Goal: Task Accomplishment & Management: Use online tool/utility

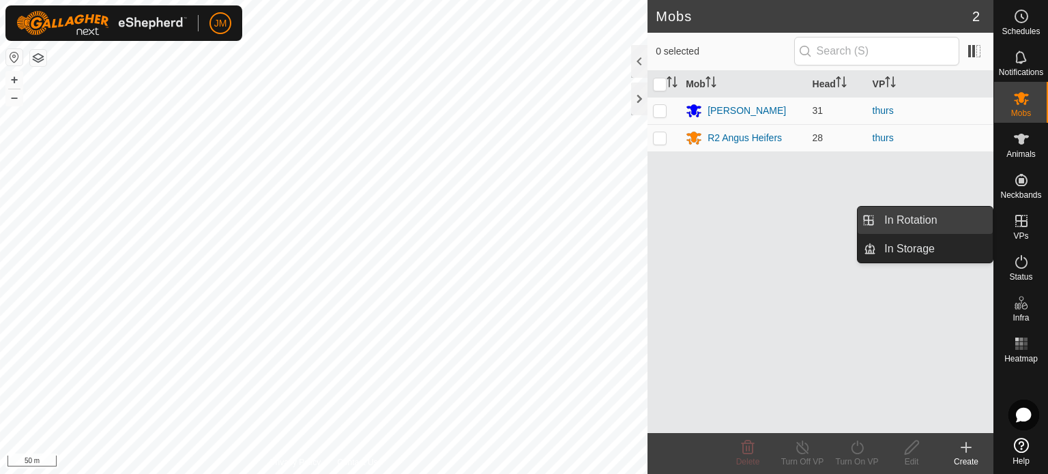
click at [959, 221] on link "In Rotation" at bounding box center [934, 220] width 117 height 27
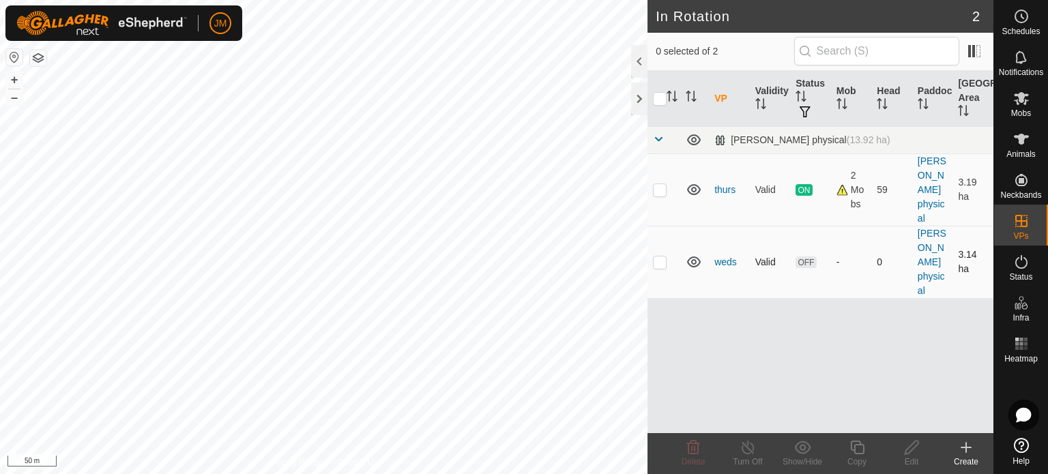
click at [661, 262] on p-checkbox at bounding box center [660, 262] width 14 height 11
click at [696, 446] on icon at bounding box center [693, 448] width 16 height 16
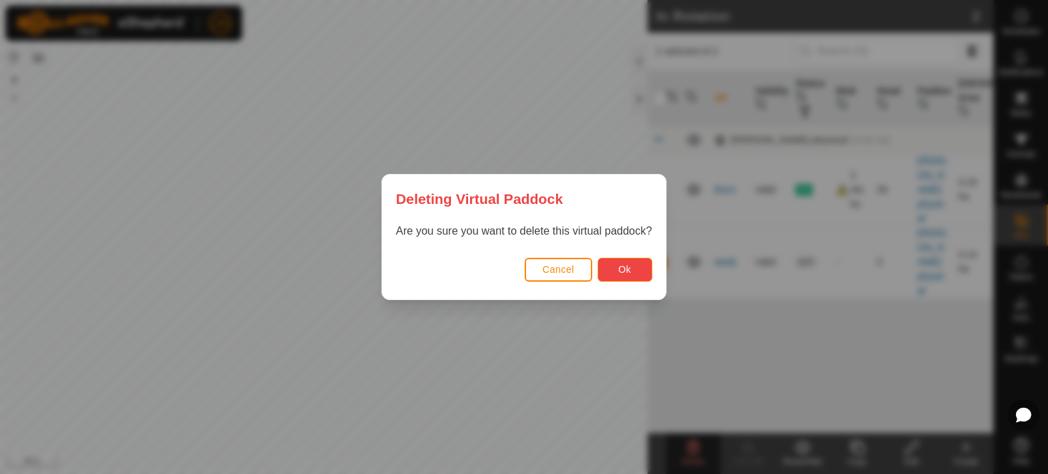
click at [634, 275] on button "Ok" at bounding box center [625, 270] width 55 height 24
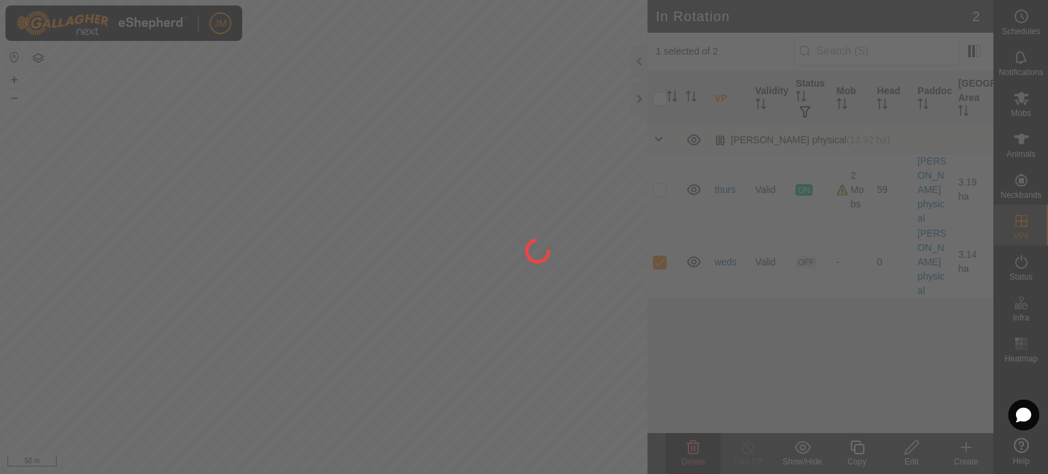
checkbox input "false"
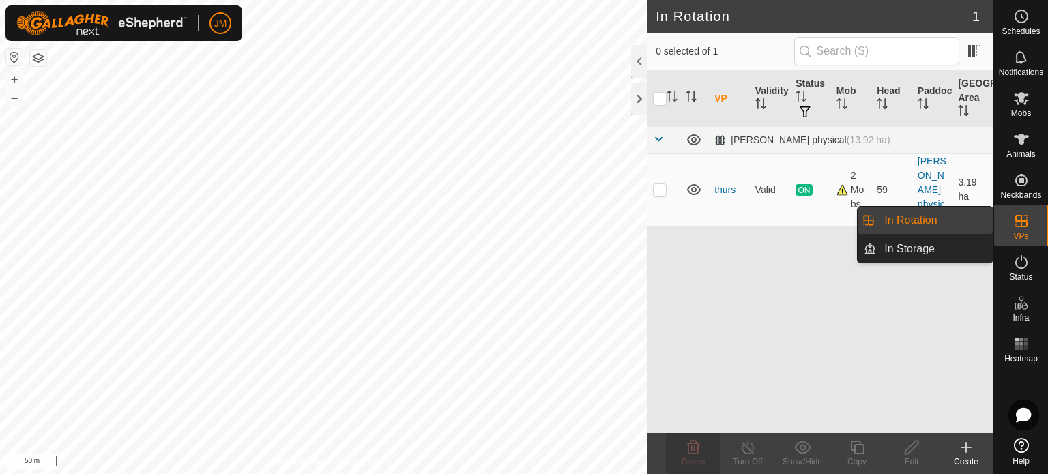
click at [972, 219] on link "In Rotation" at bounding box center [934, 220] width 117 height 27
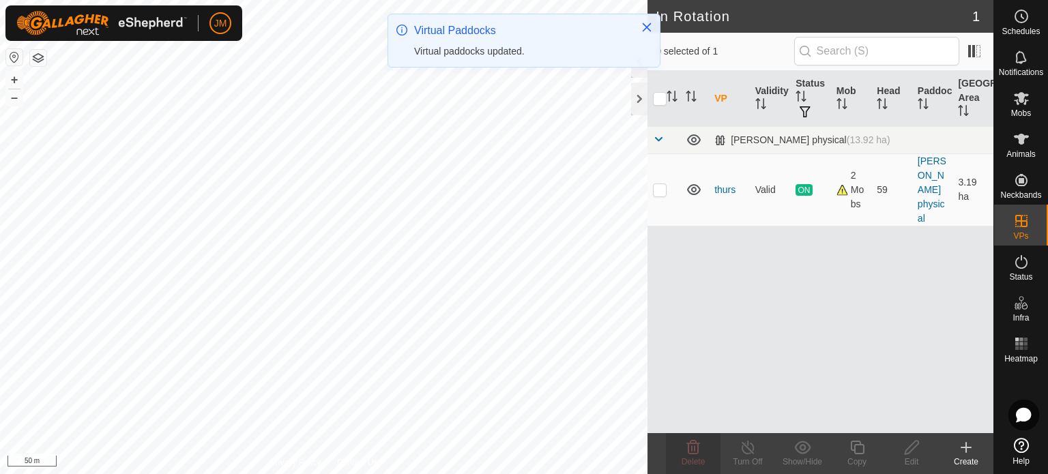
click at [966, 450] on icon at bounding box center [966, 448] width 0 height 10
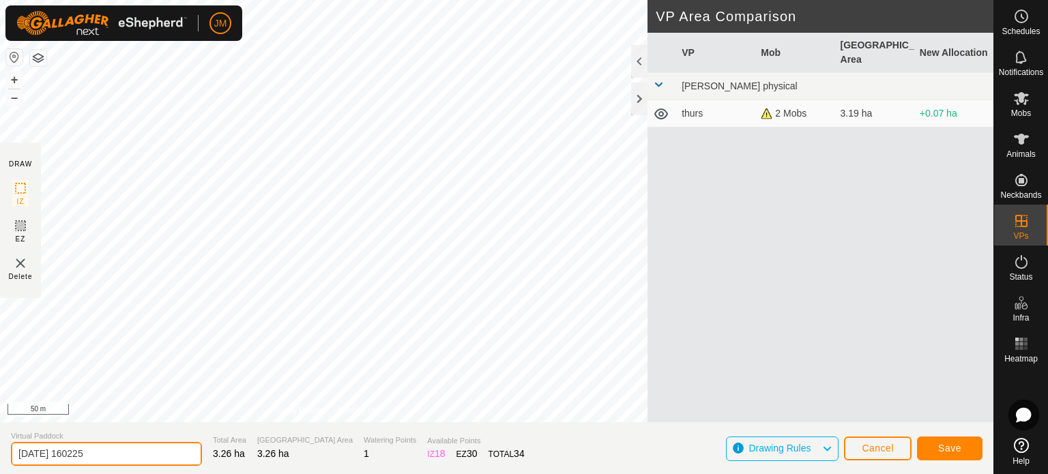
click at [121, 453] on input "[DATE] 160225" at bounding box center [106, 454] width 191 height 24
type input "2"
type input "thurs avo"
click at [941, 447] on span "Save" at bounding box center [949, 448] width 23 height 11
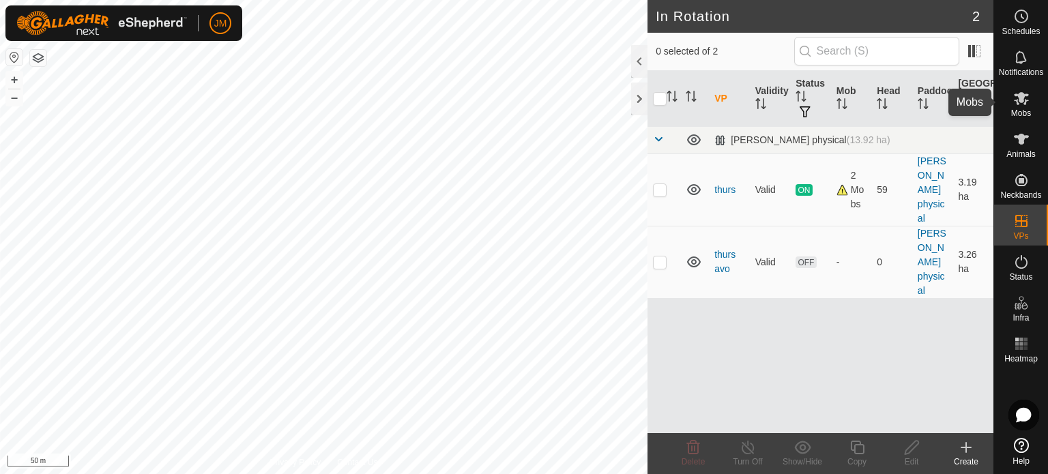
click at [1017, 102] on icon at bounding box center [1021, 98] width 15 height 13
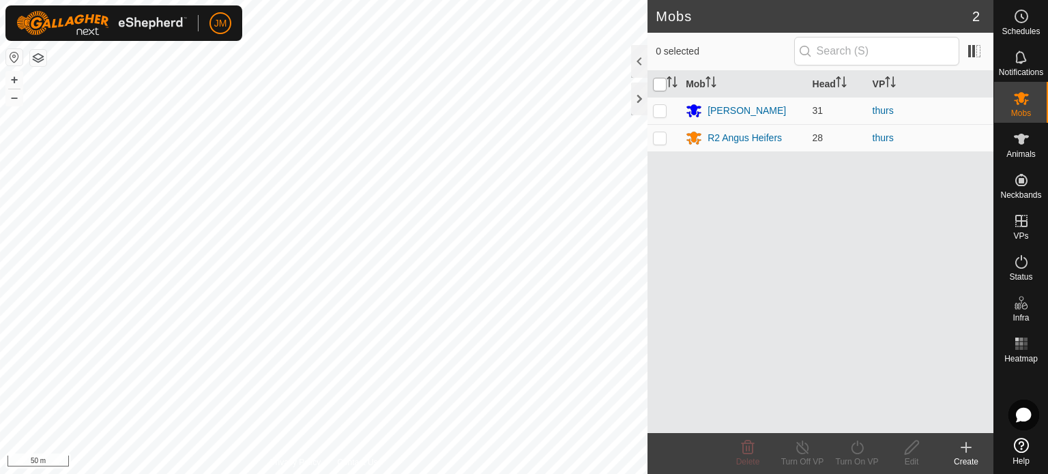
click at [658, 85] on input "checkbox" at bounding box center [660, 85] width 14 height 14
checkbox input "true"
click at [864, 457] on div "Turn On VP" at bounding box center [857, 462] width 55 height 12
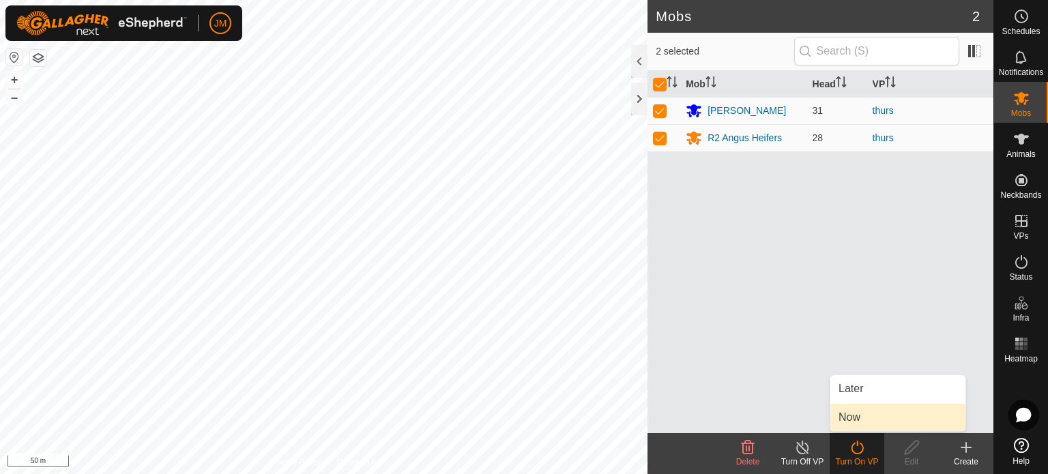
click at [863, 417] on link "Now" at bounding box center [898, 417] width 135 height 27
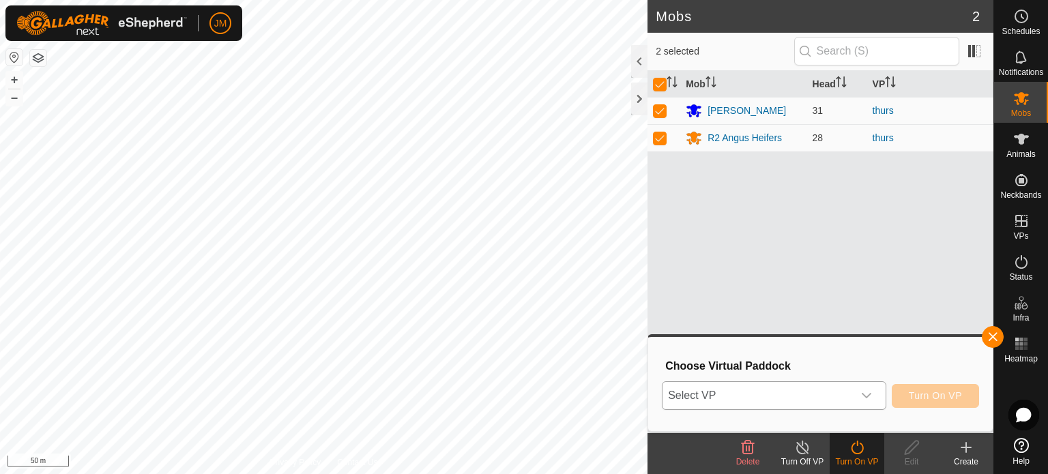
click at [832, 395] on span "Select VP" at bounding box center [758, 395] width 190 height 27
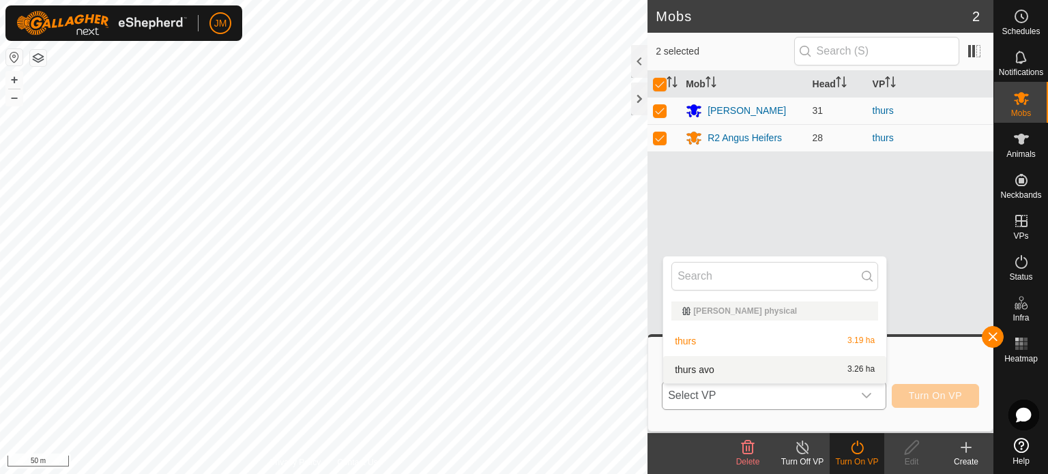
click at [812, 372] on li "thurs avo 3.26 ha" at bounding box center [774, 369] width 223 height 27
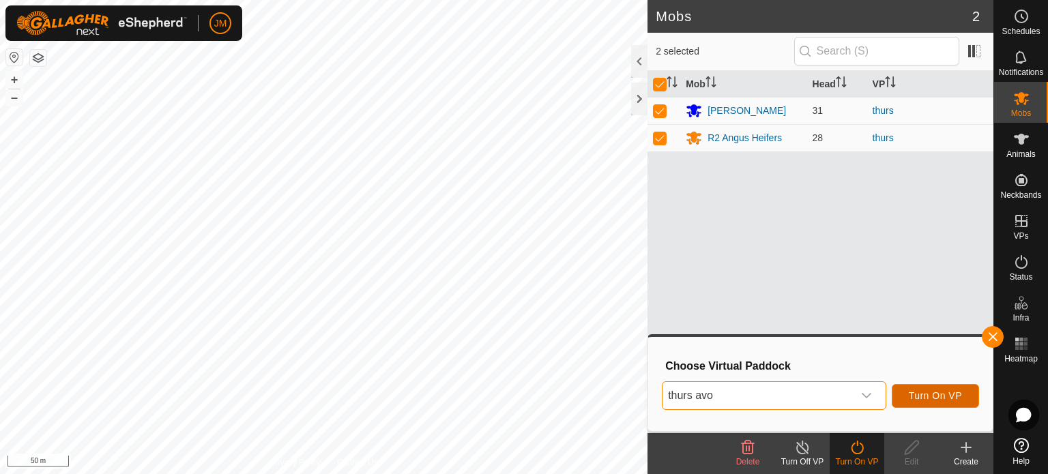
click at [898, 392] on button "Turn On VP" at bounding box center [935, 396] width 87 height 24
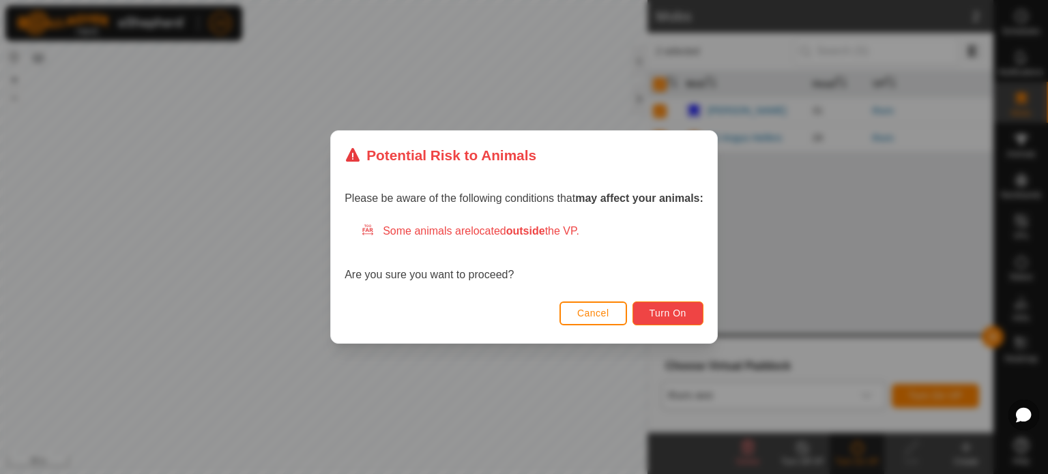
click at [678, 319] on button "Turn On" at bounding box center [668, 314] width 71 height 24
